Goal: Task Accomplishment & Management: Use online tool/utility

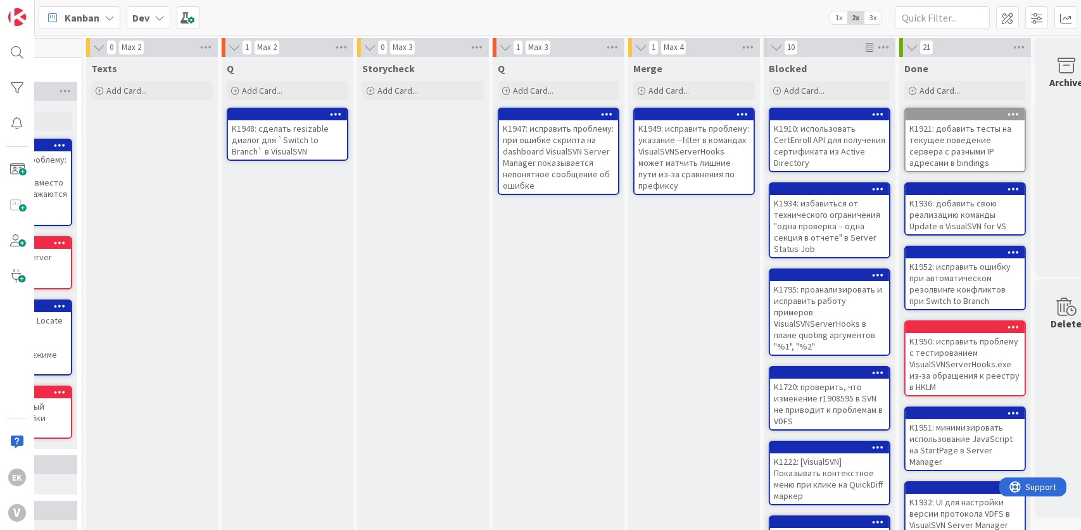
scroll to position [0, 516]
drag, startPoint x: 594, startPoint y: 328, endPoint x: 512, endPoint y: 319, distance: 82.1
click at [512, 319] on div "Q Add Card... K1947: исправить проблему: при ошибке скрипта на dashboard Visual…" at bounding box center [558, 465] width 132 height 817
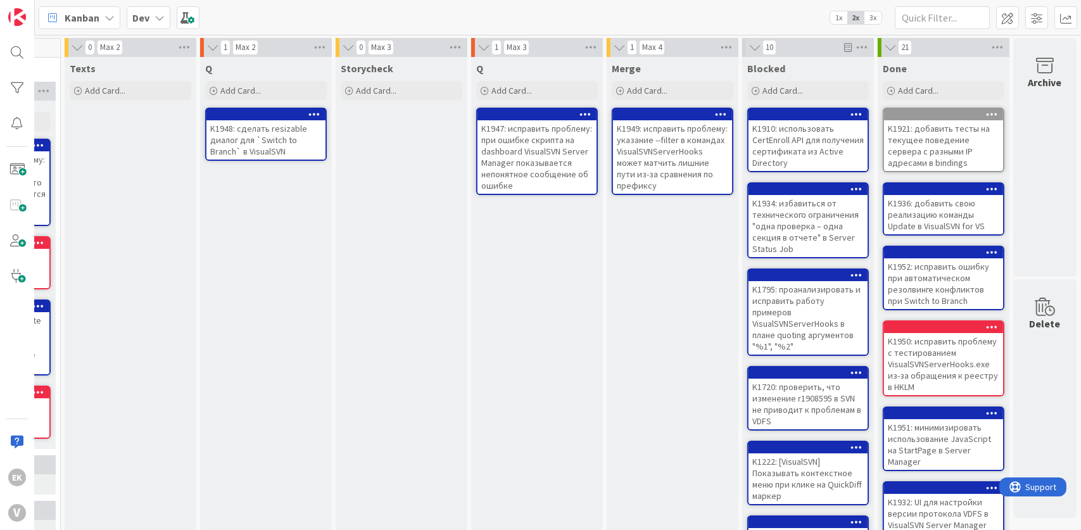
scroll to position [0, 546]
drag, startPoint x: 545, startPoint y: 387, endPoint x: 483, endPoint y: 348, distance: 73.7
click at [483, 348] on div "Q Add Card... K1947: исправить проблему: при ошибке скрипта на dashboard Visual…" at bounding box center [537, 465] width 132 height 817
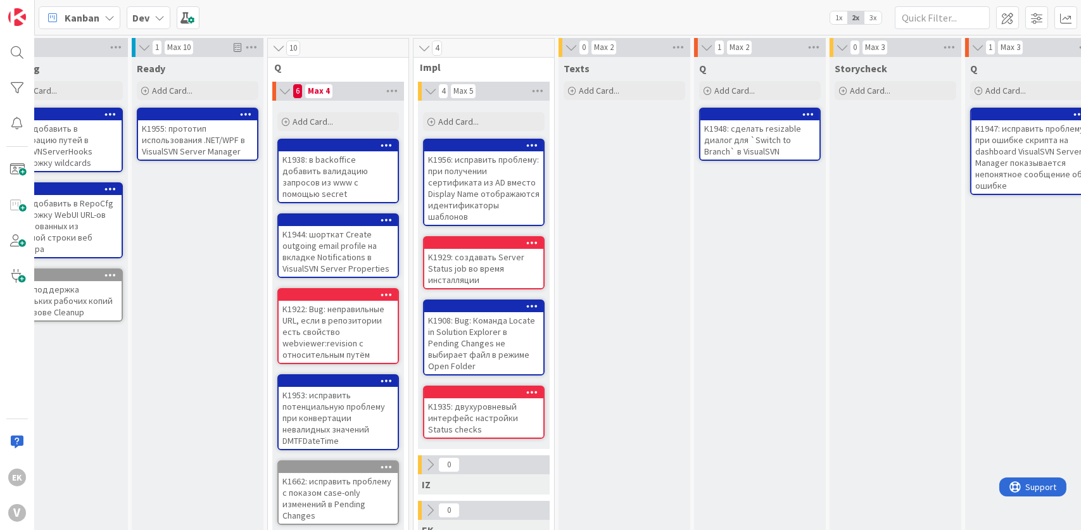
scroll to position [0, 0]
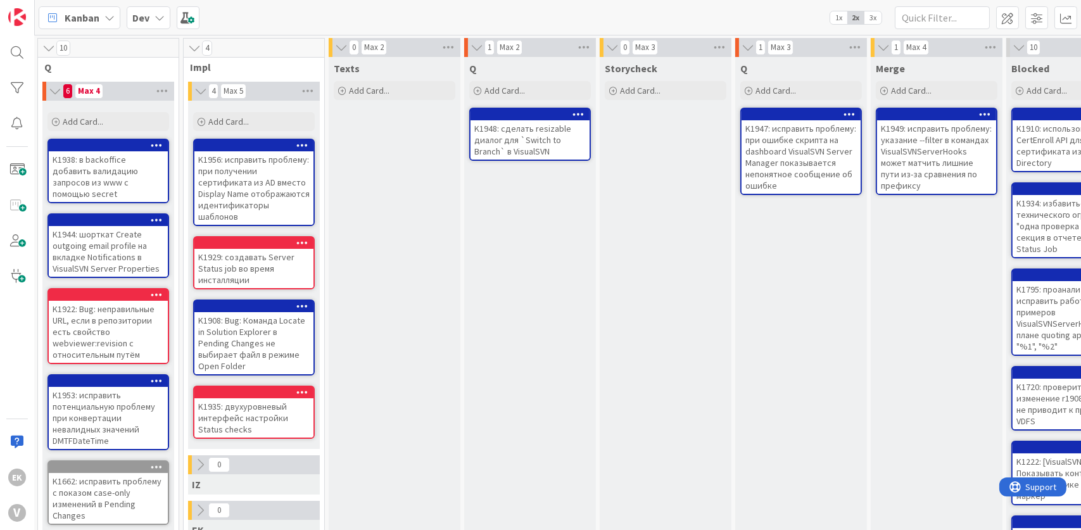
scroll to position [0, 271]
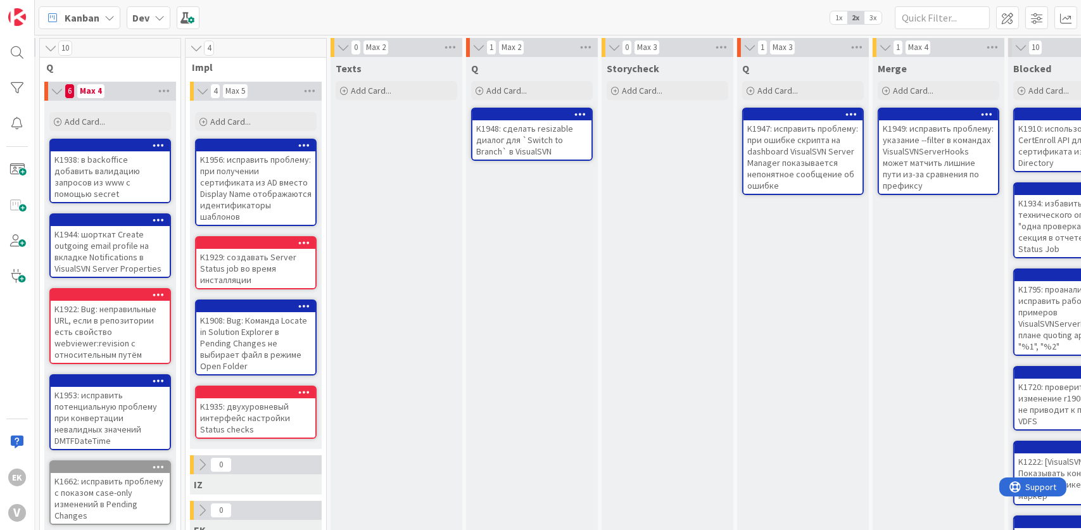
click at [544, 289] on div "Q Add Card... K1948: сделать resizable диалог для `Switch to Branch` в VisualSVN" at bounding box center [532, 465] width 132 height 817
